Goal: Transaction & Acquisition: Purchase product/service

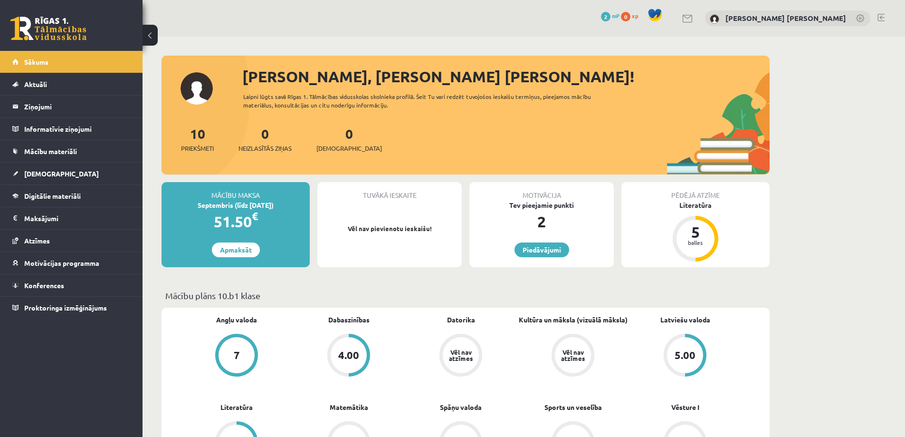
click at [233, 257] on div "Mācību maksa Septembris (līdz 20.09.25) 51.50 € Apmaksāt" at bounding box center [236, 224] width 148 height 85
click at [233, 252] on link "Apmaksāt" at bounding box center [236, 249] width 48 height 15
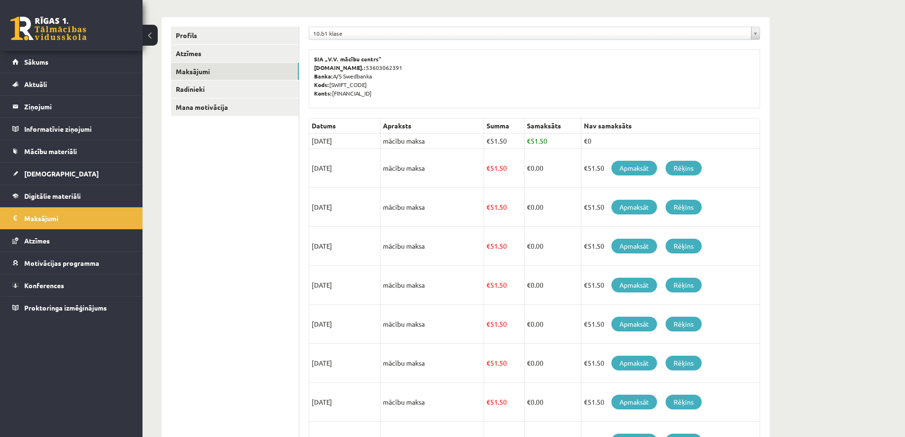
scroll to position [143, 0]
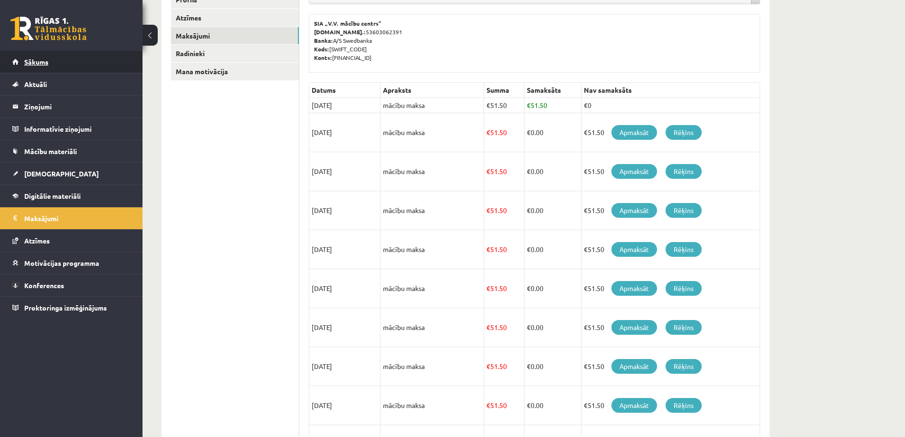
click at [69, 70] on link "Sākums" at bounding box center [71, 62] width 118 height 22
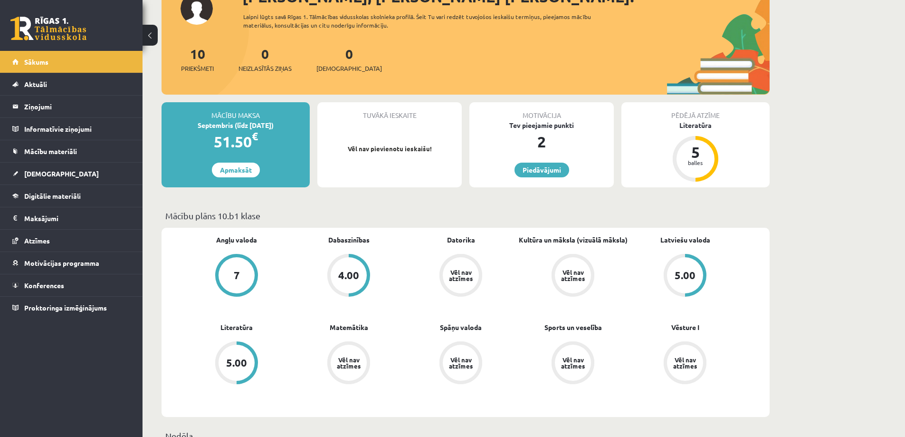
scroll to position [95, 0]
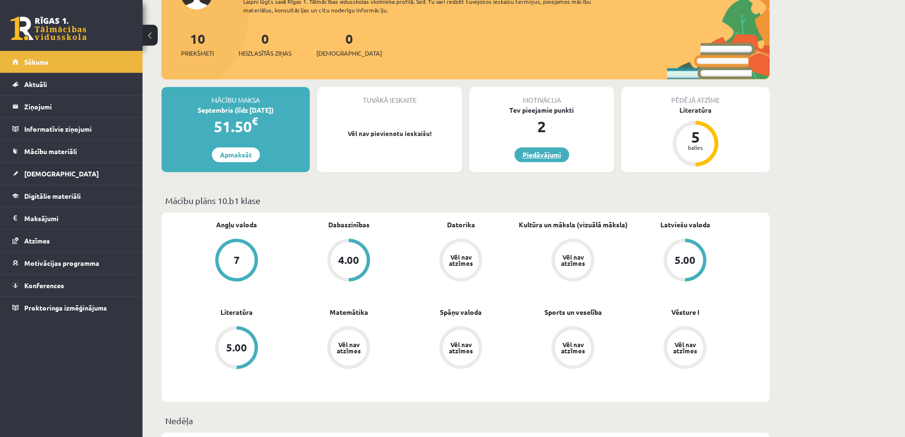
click at [529, 153] on link "Piedāvājumi" at bounding box center [542, 154] width 55 height 15
